Goal: Task Accomplishment & Management: Complete application form

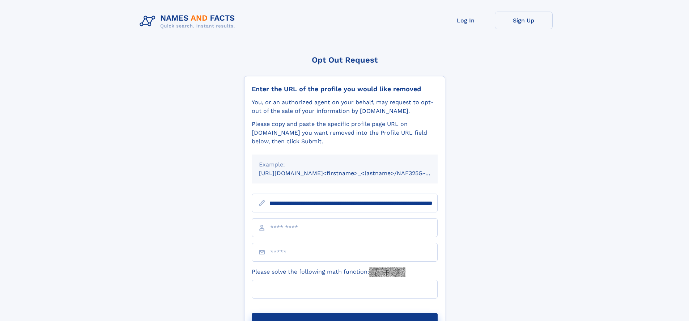
scroll to position [0, 84]
type input "**********"
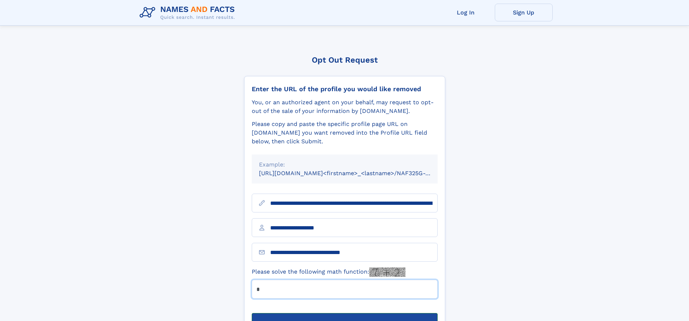
type input "*"
click at [344, 313] on button "Submit Opt Out Request" at bounding box center [345, 324] width 186 height 23
